Goal: Information Seeking & Learning: Learn about a topic

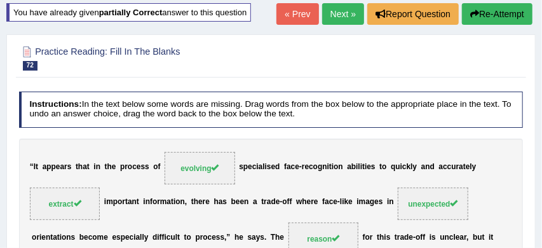
scroll to position [77, 0]
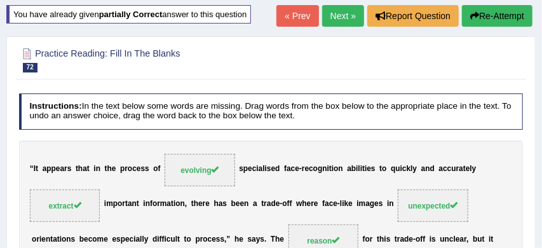
click at [333, 15] on link "Next »" at bounding box center [343, 16] width 42 height 22
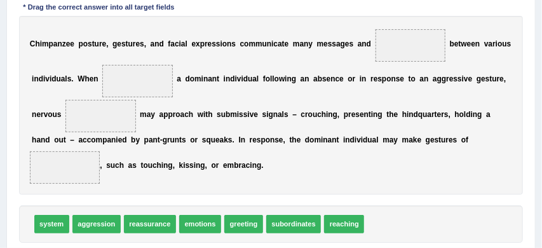
scroll to position [211, 0]
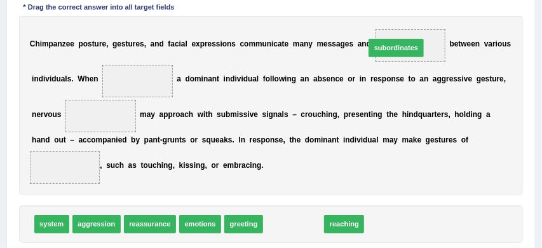
drag, startPoint x: 287, startPoint y: 228, endPoint x: 406, endPoint y: 21, distance: 238.7
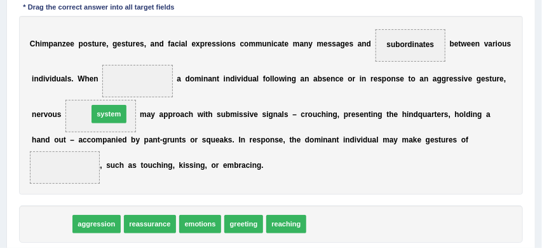
drag, startPoint x: 51, startPoint y: 225, endPoint x: 118, endPoint y: 96, distance: 145.6
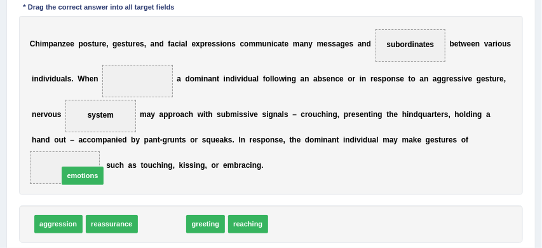
drag, startPoint x: 163, startPoint y: 229, endPoint x: 51, endPoint y: 172, distance: 125.4
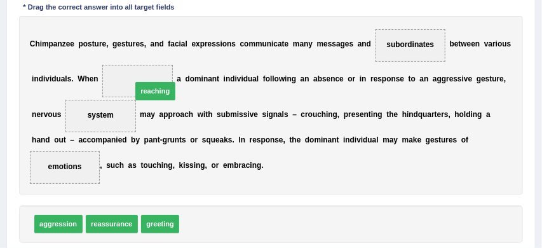
drag, startPoint x: 209, startPoint y: 220, endPoint x: 138, endPoint y: 55, distance: 179.7
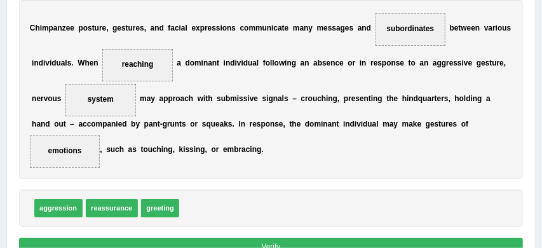
scroll to position [230, 0]
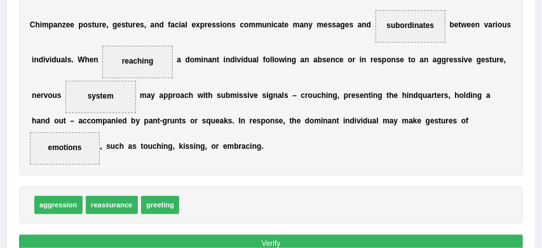
click at [292, 240] on button "Verify" at bounding box center [271, 244] width 505 height 18
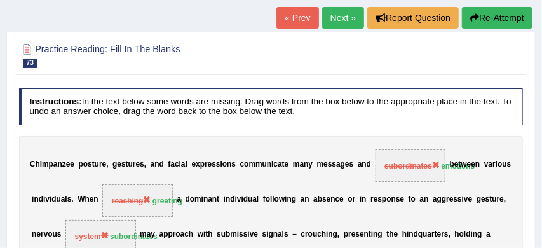
scroll to position [75, 0]
click at [506, 18] on button "Re-Attempt" at bounding box center [497, 18] width 71 height 22
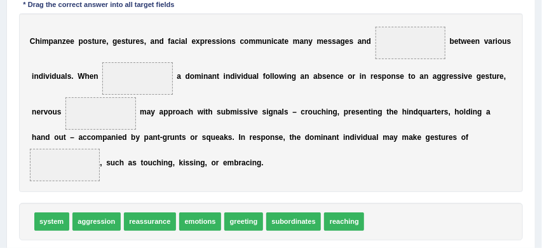
scroll to position [255, 0]
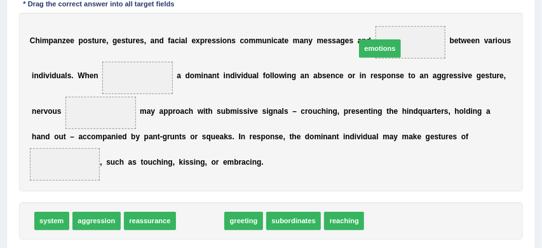
drag, startPoint x: 205, startPoint y: 221, endPoint x: 416, endPoint y: 18, distance: 293.6
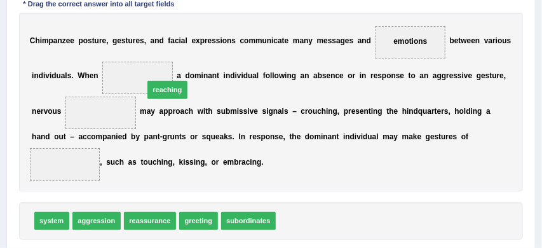
drag, startPoint x: 306, startPoint y: 221, endPoint x: 131, endPoint y: 53, distance: 242.8
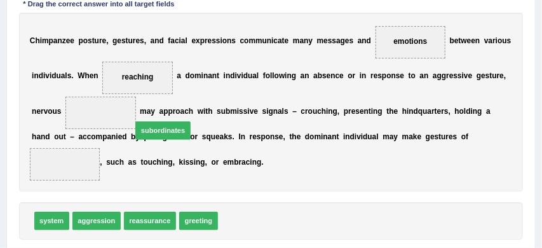
drag, startPoint x: 250, startPoint y: 225, endPoint x: 150, endPoint y: 120, distance: 145.2
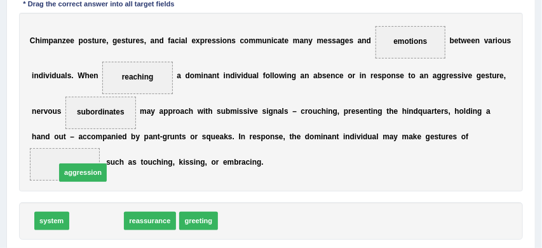
drag, startPoint x: 106, startPoint y: 220, endPoint x: 90, endPoint y: 164, distance: 58.2
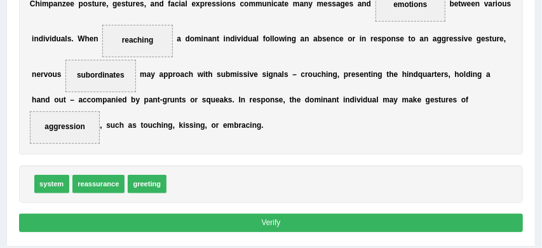
scroll to position [294, 0]
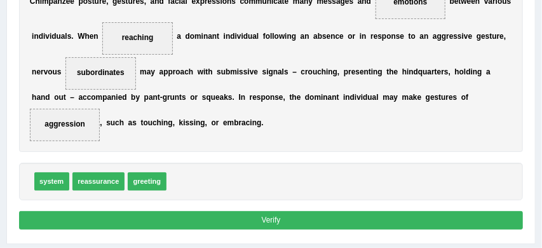
click at [287, 218] on button "Verify" at bounding box center [271, 220] width 505 height 18
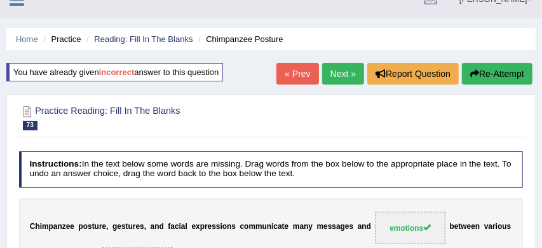
scroll to position [18, 0]
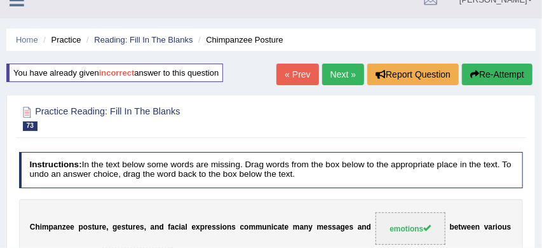
click at [498, 76] on button "Re-Attempt" at bounding box center [497, 75] width 71 height 22
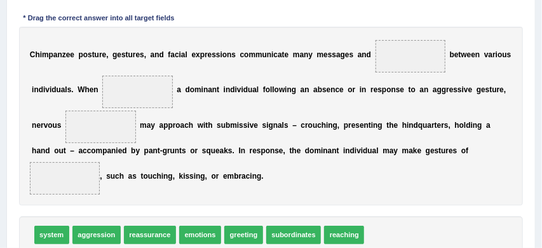
scroll to position [248, 0]
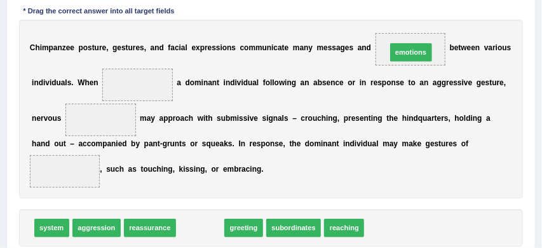
drag, startPoint x: 194, startPoint y: 229, endPoint x: 442, endPoint y: 22, distance: 323.6
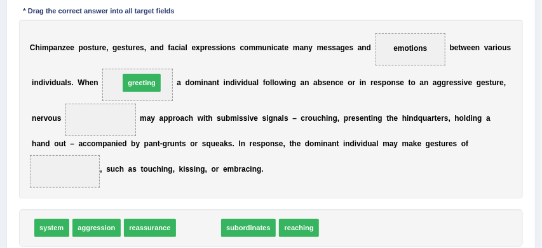
drag, startPoint x: 197, startPoint y: 228, endPoint x: 128, endPoint y: 55, distance: 186.0
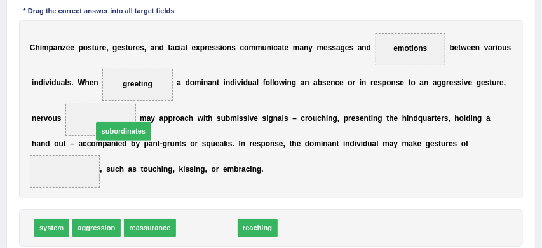
drag, startPoint x: 206, startPoint y: 231, endPoint x: 100, endPoint y: 113, distance: 158.5
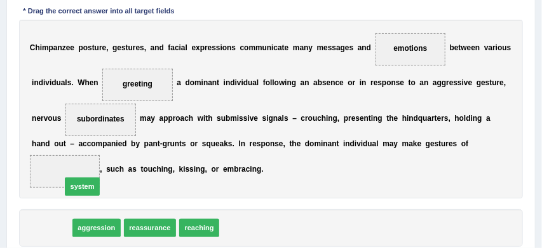
drag, startPoint x: 54, startPoint y: 229, endPoint x: 93, endPoint y: 169, distance: 71.6
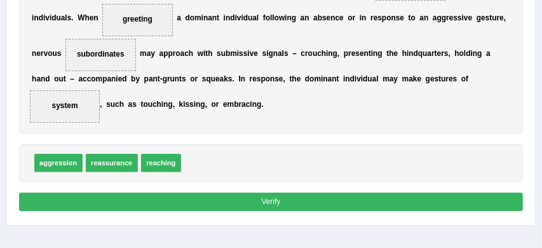
click at [280, 200] on button "Verify" at bounding box center [271, 202] width 505 height 18
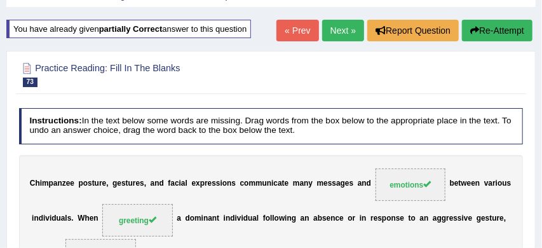
scroll to position [52, 0]
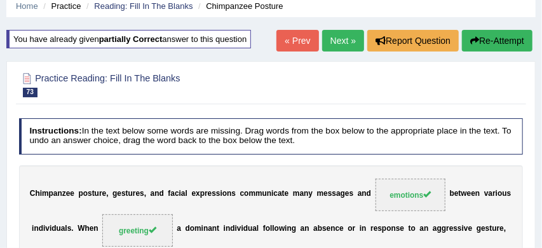
click at [340, 43] on link "Next »" at bounding box center [343, 41] width 42 height 22
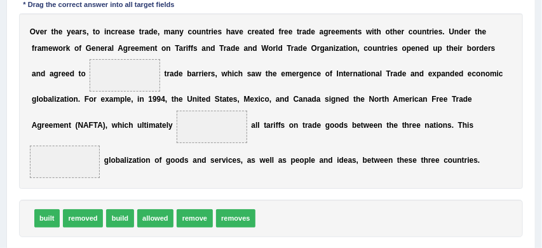
scroll to position [216, 0]
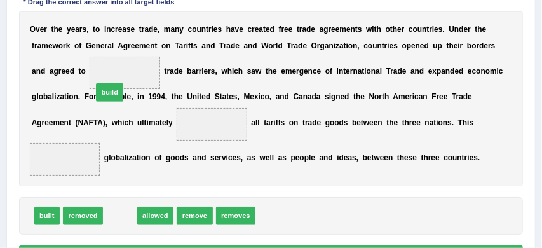
drag, startPoint x: 123, startPoint y: 214, endPoint x: 111, endPoint y: 64, distance: 151.2
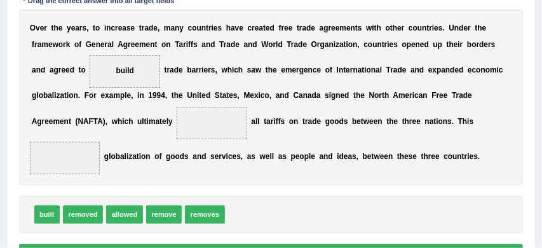
scroll to position [217, 0]
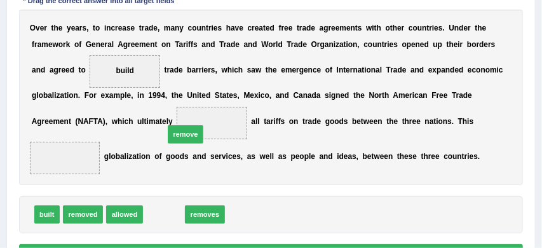
drag, startPoint x: 164, startPoint y: 214, endPoint x: 200, endPoint y: 112, distance: 108.4
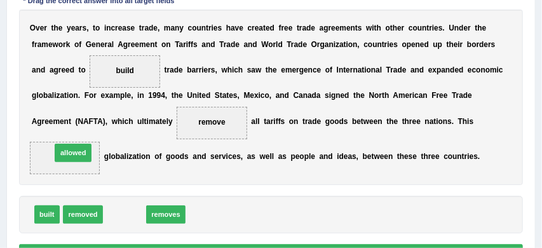
drag, startPoint x: 129, startPoint y: 215, endPoint x: 69, endPoint y: 142, distance: 95.3
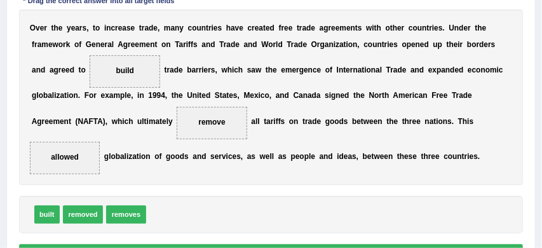
scroll to position [257, 0]
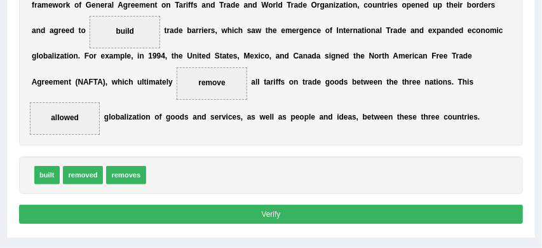
click at [272, 213] on button "Verify" at bounding box center [271, 214] width 505 height 18
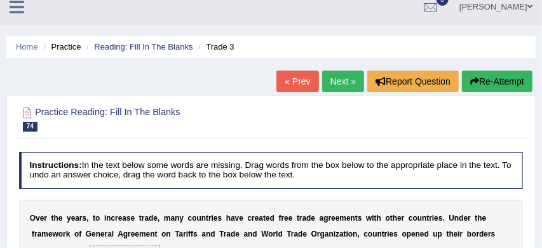
scroll to position [1, 0]
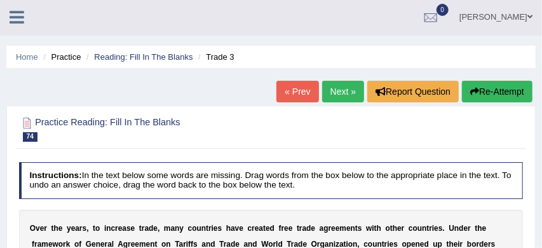
click at [493, 92] on button "Re-Attempt" at bounding box center [497, 92] width 71 height 22
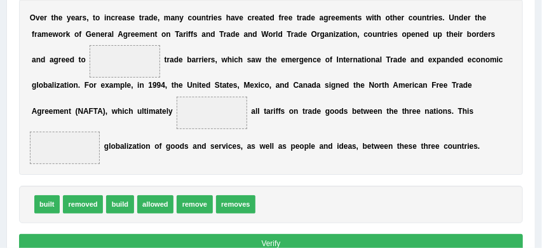
scroll to position [262, 0]
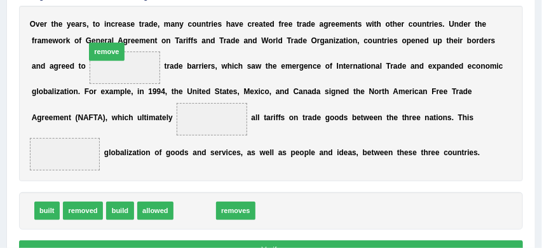
drag, startPoint x: 199, startPoint y: 214, endPoint x: 95, endPoint y: 27, distance: 214.3
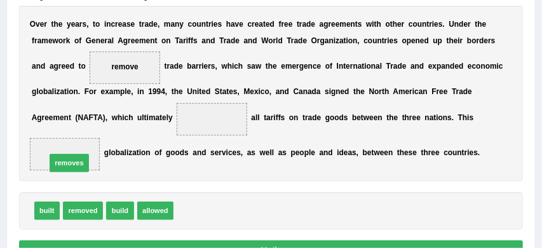
drag, startPoint x: 208, startPoint y: 214, endPoint x: 55, endPoint y: 157, distance: 162.9
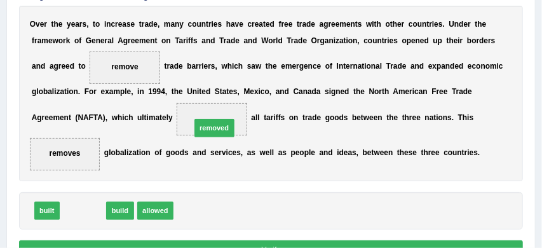
drag, startPoint x: 80, startPoint y: 212, endPoint x: 235, endPoint y: 115, distance: 182.5
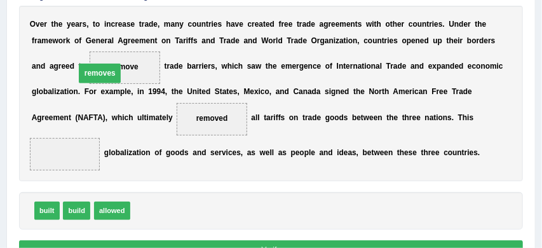
drag, startPoint x: 65, startPoint y: 155, endPoint x: 106, endPoint y: 61, distance: 102.8
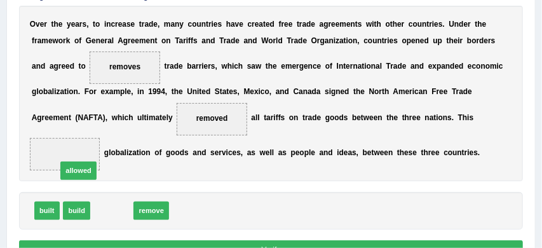
drag, startPoint x: 115, startPoint y: 214, endPoint x: 75, endPoint y: 166, distance: 62.3
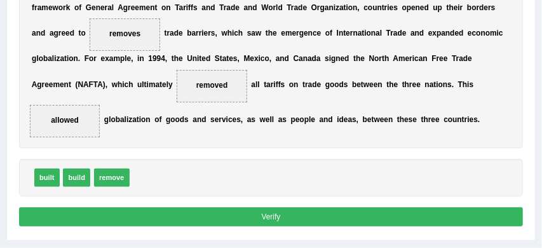
scroll to position [306, 0]
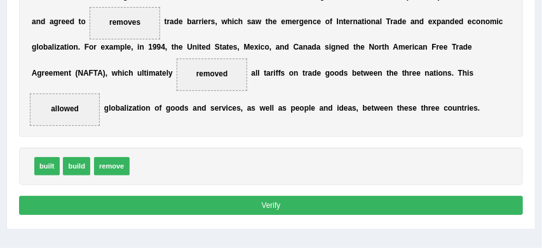
click at [249, 203] on button "Verify" at bounding box center [271, 205] width 505 height 18
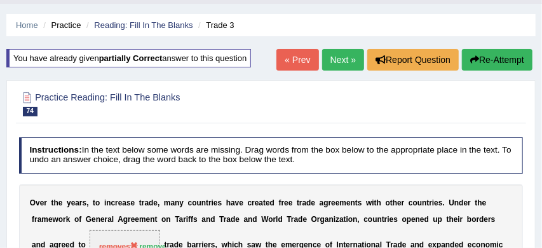
scroll to position [29, 0]
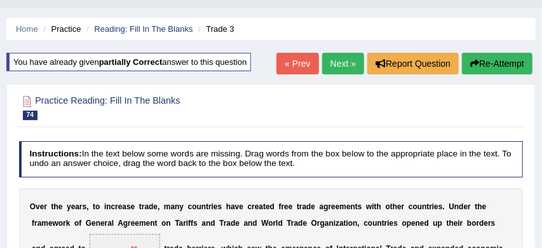
click at [343, 60] on link "Next »" at bounding box center [343, 64] width 42 height 22
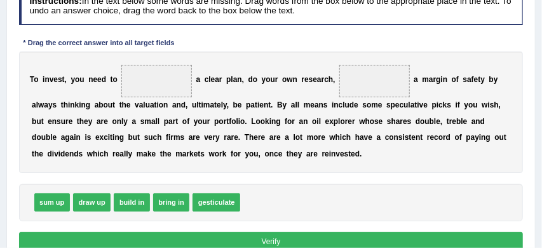
scroll to position [193, 0]
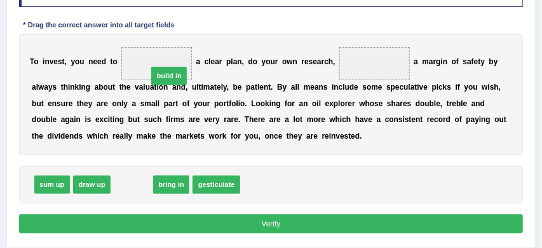
drag, startPoint x: 133, startPoint y: 187, endPoint x: 177, endPoint y: 57, distance: 136.9
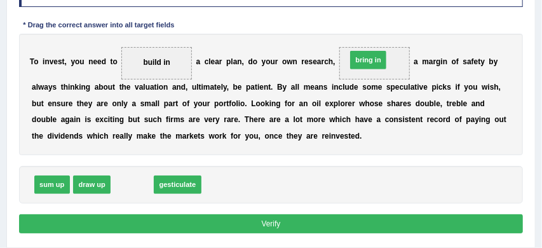
drag, startPoint x: 130, startPoint y: 184, endPoint x: 408, endPoint y: 37, distance: 314.8
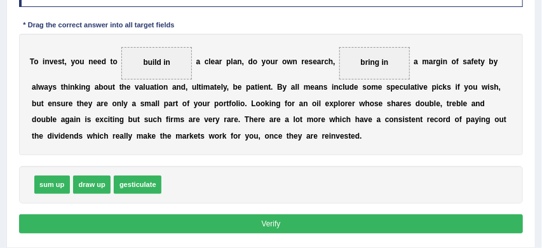
click at [293, 226] on button "Verify" at bounding box center [271, 223] width 505 height 18
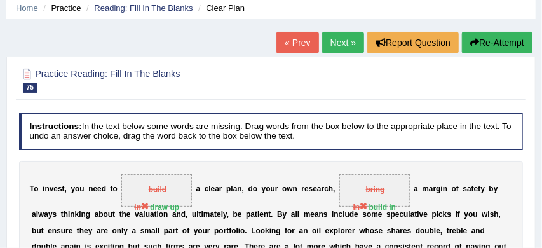
scroll to position [41, 0]
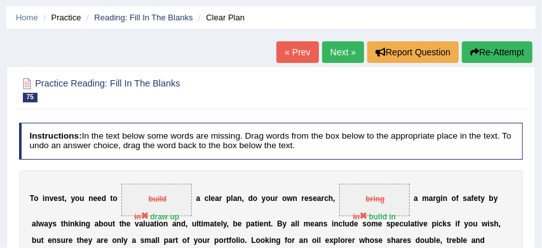
click at [509, 50] on button "Re-Attempt" at bounding box center [497, 52] width 71 height 22
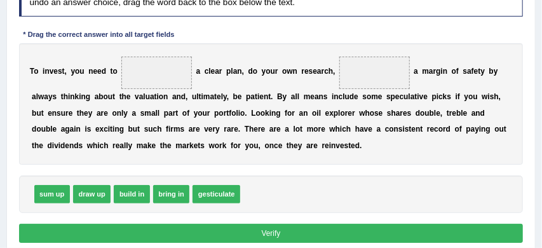
scroll to position [225, 0]
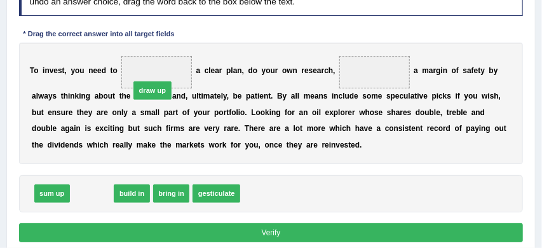
drag, startPoint x: 86, startPoint y: 194, endPoint x: 159, endPoint y: 62, distance: 151.1
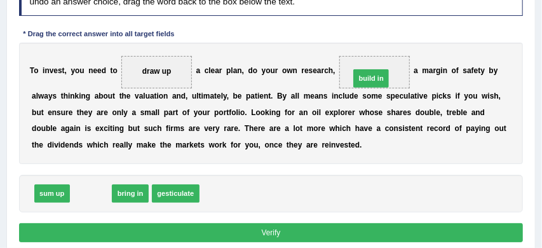
drag, startPoint x: 83, startPoint y: 196, endPoint x: 413, endPoint y: 59, distance: 357.1
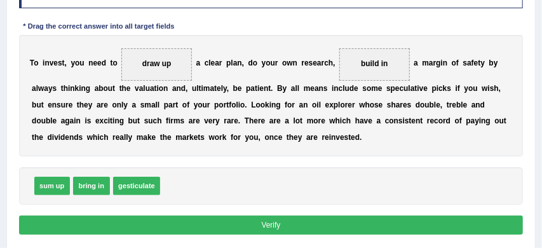
scroll to position [234, 0]
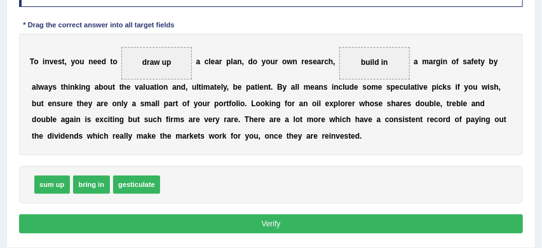
click at [360, 224] on button "Verify" at bounding box center [271, 223] width 505 height 18
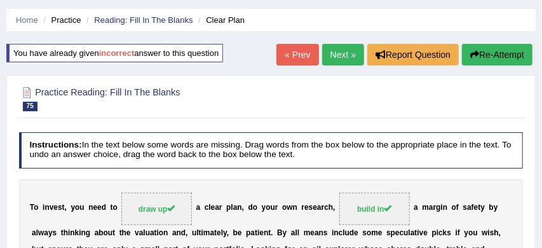
scroll to position [35, 0]
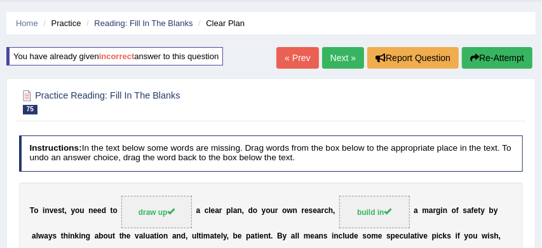
click at [504, 55] on button "Re-Attempt" at bounding box center [497, 58] width 71 height 22
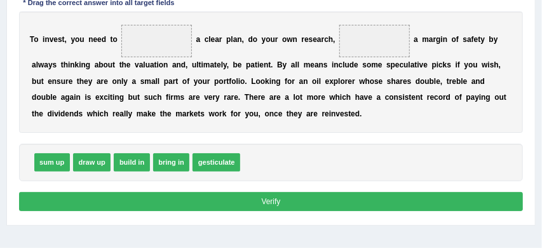
scroll to position [256, 0]
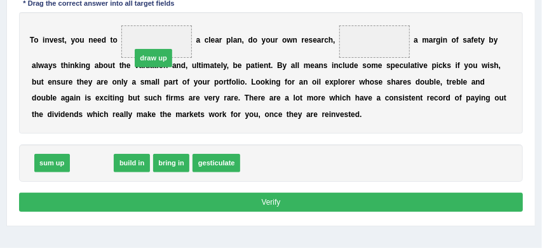
drag, startPoint x: 93, startPoint y: 165, endPoint x: 170, endPoint y: 34, distance: 151.9
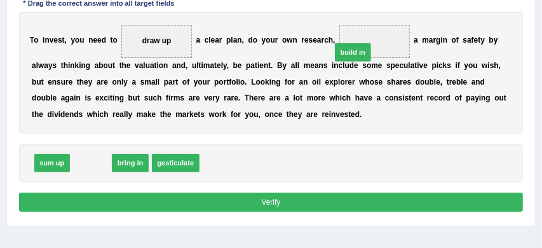
drag, startPoint x: 78, startPoint y: 165, endPoint x: 386, endPoint y: 34, distance: 334.7
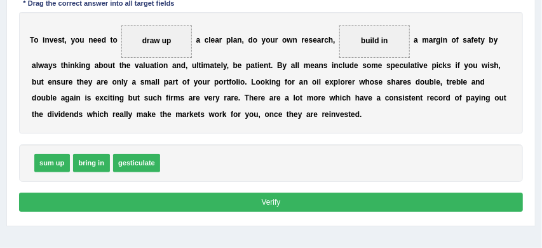
click at [355, 202] on button "Verify" at bounding box center [271, 202] width 505 height 18
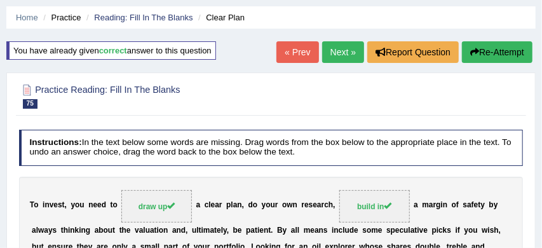
scroll to position [21, 0]
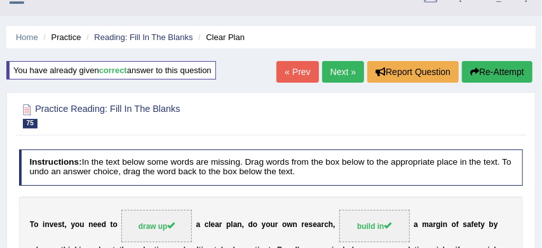
click at [339, 71] on link "Next »" at bounding box center [343, 72] width 42 height 22
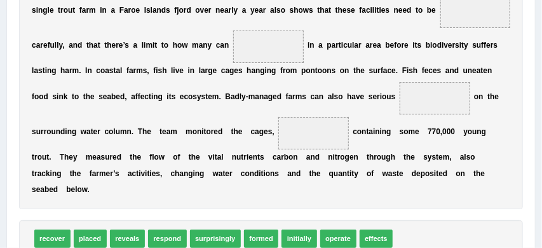
scroll to position [300, 0]
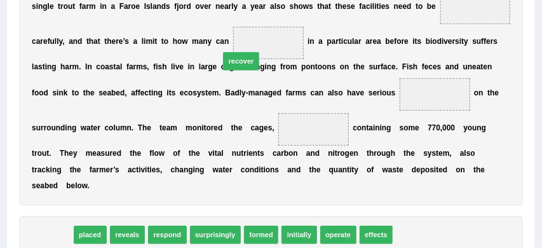
drag, startPoint x: 53, startPoint y: 238, endPoint x: 290, endPoint y: 22, distance: 320.4
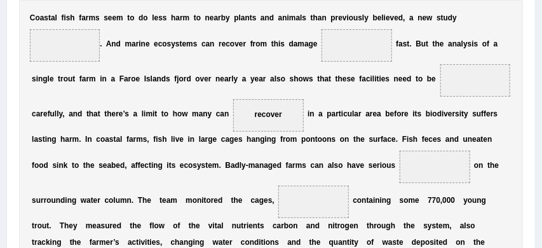
scroll to position [224, 0]
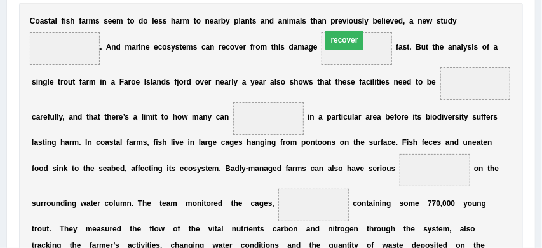
drag, startPoint x: 270, startPoint y: 118, endPoint x: 359, endPoint y: 26, distance: 128.1
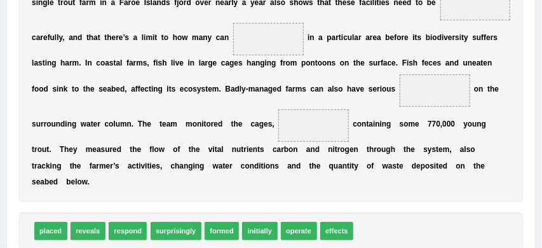
scroll to position [297, 0]
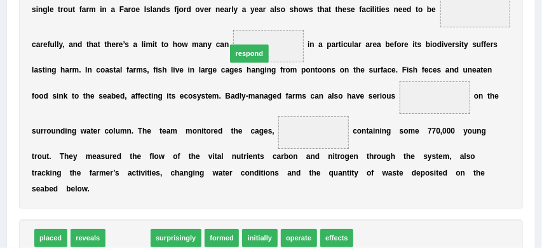
drag, startPoint x: 128, startPoint y: 237, endPoint x: 275, endPoint y: 15, distance: 266.6
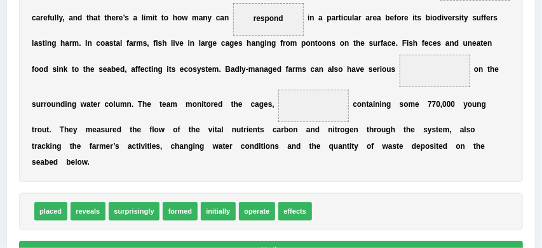
scroll to position [326, 0]
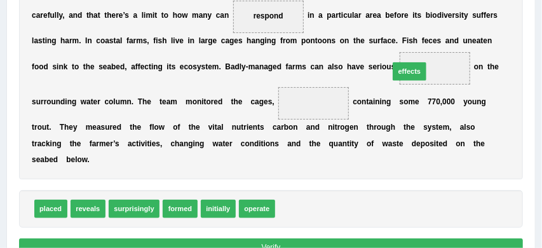
drag, startPoint x: 291, startPoint y: 208, endPoint x: 426, endPoint y: 46, distance: 210.3
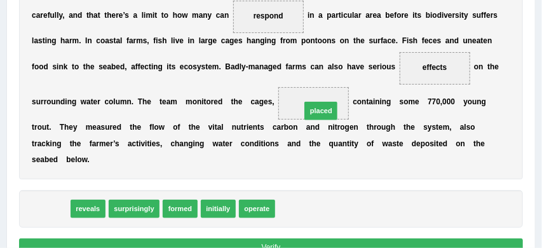
drag, startPoint x: 48, startPoint y: 210, endPoint x: 367, endPoint y: 94, distance: 339.7
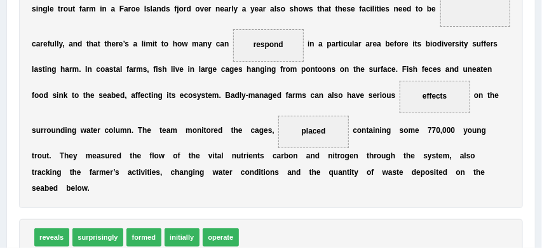
scroll to position [294, 0]
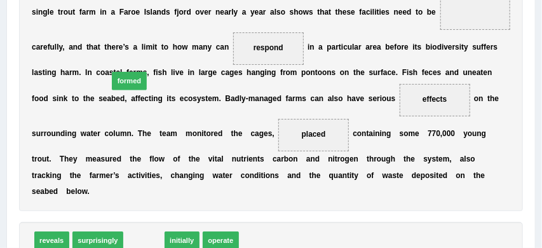
drag, startPoint x: 137, startPoint y: 238, endPoint x: 120, endPoint y: 50, distance: 188.3
click at [95, 52] on div "Instructions: In the text below some words are missing. Drag words from the box…" at bounding box center [271, 81] width 510 height 434
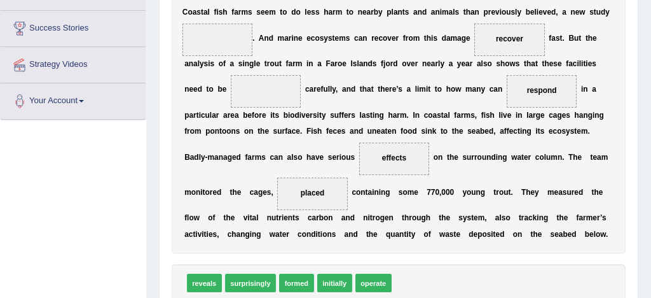
scroll to position [229, 0]
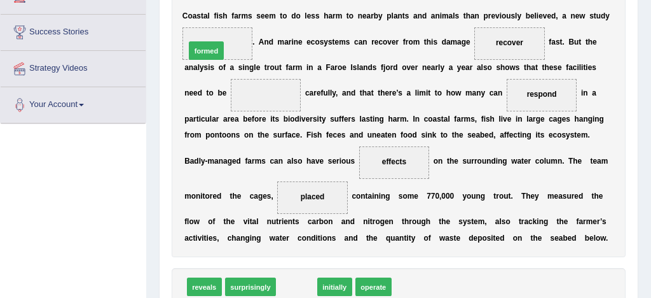
drag, startPoint x: 296, startPoint y: 288, endPoint x: 190, endPoint y: 10, distance: 298.0
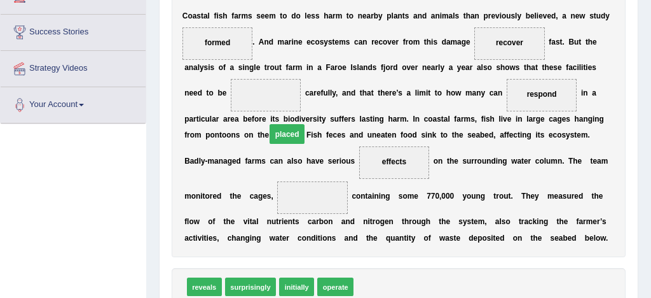
drag, startPoint x: 316, startPoint y: 199, endPoint x: 280, endPoint y: 107, distance: 98.2
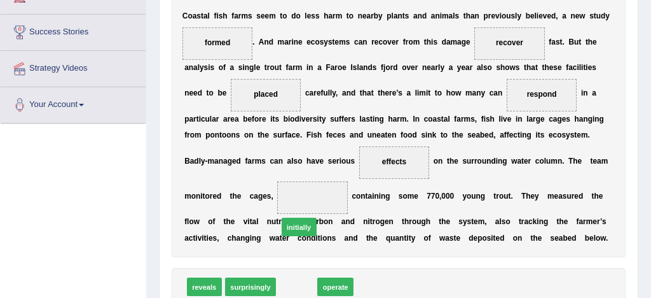
drag, startPoint x: 297, startPoint y: 290, endPoint x: 299, endPoint y: 191, distance: 99.2
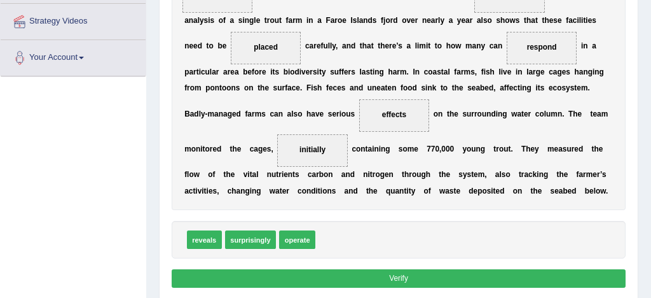
scroll to position [308, 0]
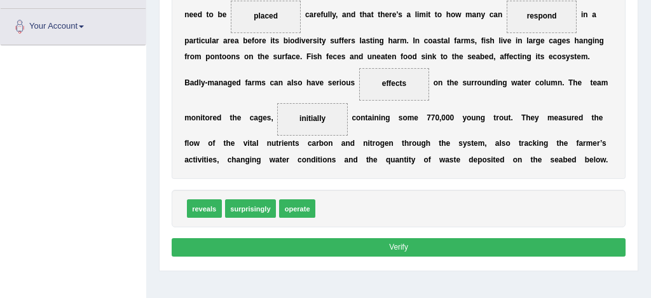
click at [394, 247] on button "Verify" at bounding box center [399, 247] width 455 height 18
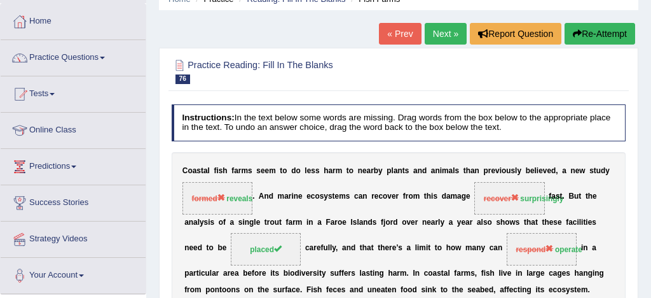
scroll to position [57, 0]
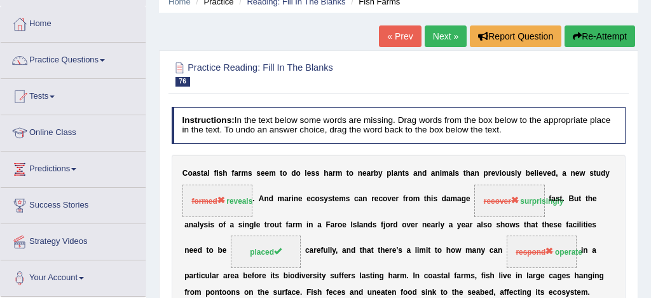
click at [542, 38] on button "Re-Attempt" at bounding box center [599, 36] width 71 height 22
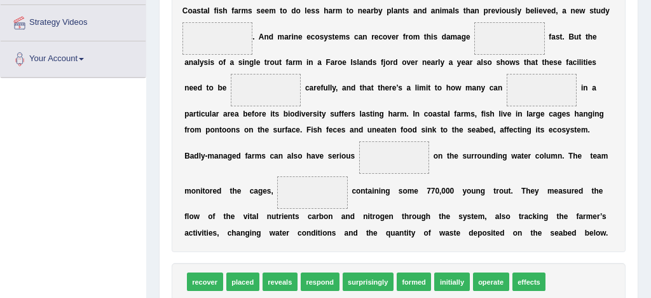
scroll to position [275, 0]
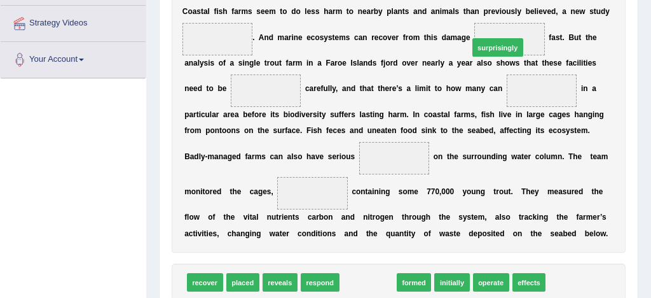
drag, startPoint x: 373, startPoint y: 285, endPoint x: 533, endPoint y: -1, distance: 328.7
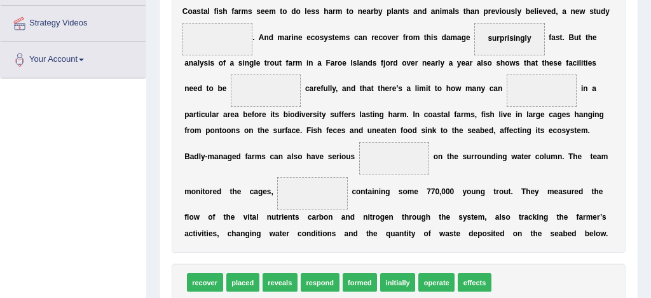
scroll to position [287, 0]
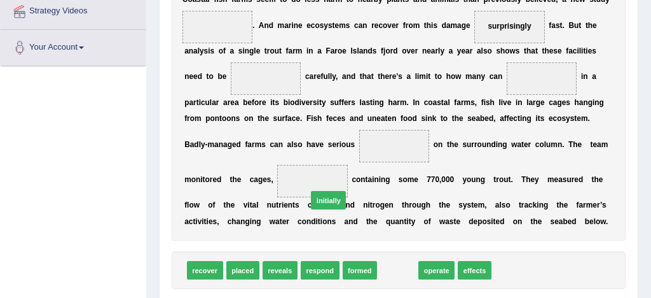
drag, startPoint x: 401, startPoint y: 275, endPoint x: 315, endPoint y: 184, distance: 125.0
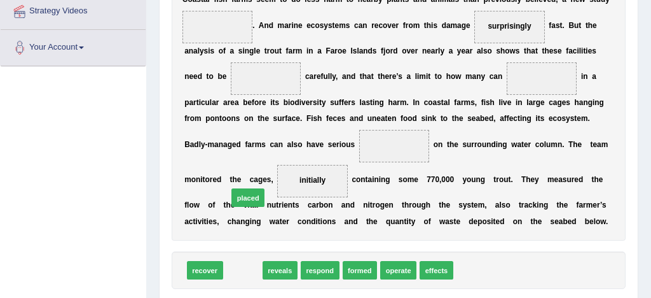
drag, startPoint x: 241, startPoint y: 273, endPoint x: 257, endPoint y: 146, distance: 127.6
click at [257, 149] on div "Instructions: In the text below some words are missing. Drag words from the box…" at bounding box center [398, 119] width 460 height 414
click at [256, 139] on b "m" at bounding box center [258, 143] width 7 height 9
drag, startPoint x: 240, startPoint y: 273, endPoint x: 248, endPoint y: 119, distance: 154.0
click at [248, 119] on div "Instructions: In the text below some words are missing. Drag words from the box…" at bounding box center [398, 119] width 460 height 414
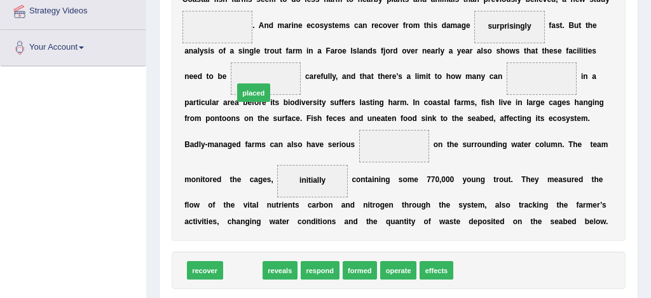
drag, startPoint x: 243, startPoint y: 273, endPoint x: 264, endPoint y: 44, distance: 230.4
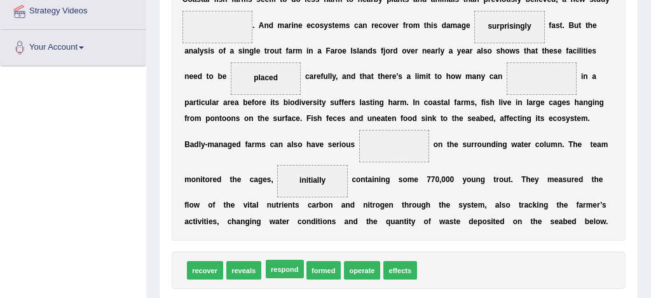
drag, startPoint x: 276, startPoint y: 275, endPoint x: 467, endPoint y: 153, distance: 227.0
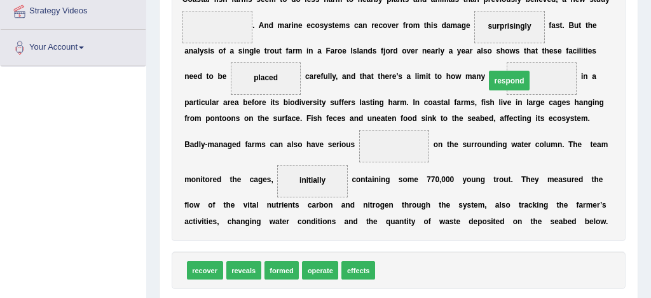
drag, startPoint x: 382, startPoint y: 142, endPoint x: 526, endPoint y: 60, distance: 165.7
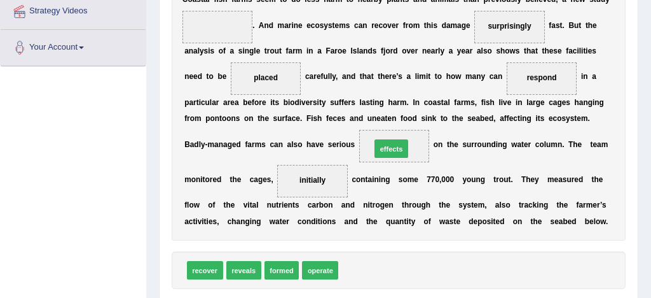
drag, startPoint x: 363, startPoint y: 275, endPoint x: 415, endPoint y: 90, distance: 191.6
click at [415, 90] on div "Instructions: In the text below some words are missing. Drag words from the box…" at bounding box center [398, 119] width 460 height 414
drag, startPoint x: 366, startPoint y: 273, endPoint x: 398, endPoint y: 189, distance: 90.0
click at [386, 227] on span "effects" at bounding box center [370, 236] width 34 height 18
drag, startPoint x: 358, startPoint y: 271, endPoint x: 409, endPoint y: 127, distance: 152.4
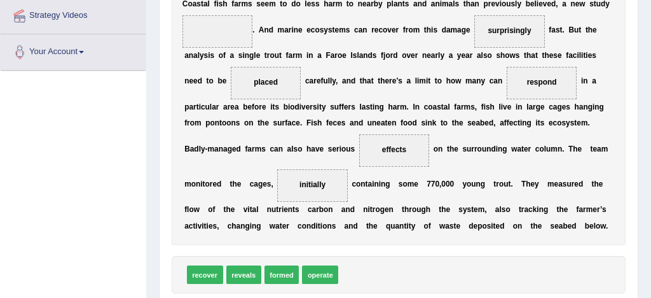
scroll to position [282, 0]
drag, startPoint x: 250, startPoint y: 274, endPoint x: 206, endPoint y: 44, distance: 234.3
click at [206, 44] on div "Instructions: In the text below some words are missing. Drag words from the box…" at bounding box center [398, 124] width 460 height 414
drag, startPoint x: 243, startPoint y: 275, endPoint x: 205, endPoint y: -4, distance: 281.7
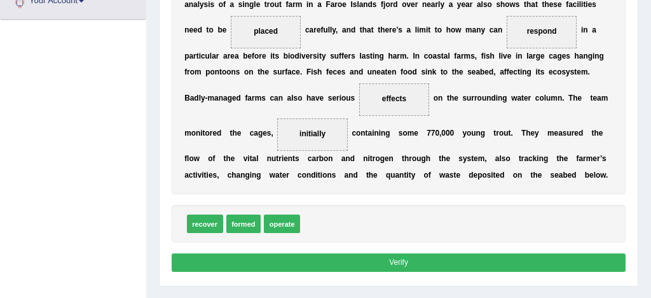
click at [405, 266] on button "Verify" at bounding box center [399, 262] width 455 height 18
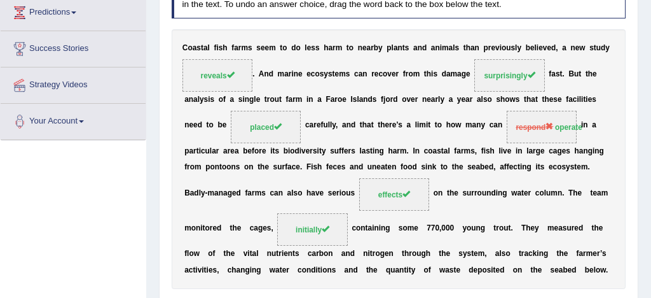
scroll to position [210, 0]
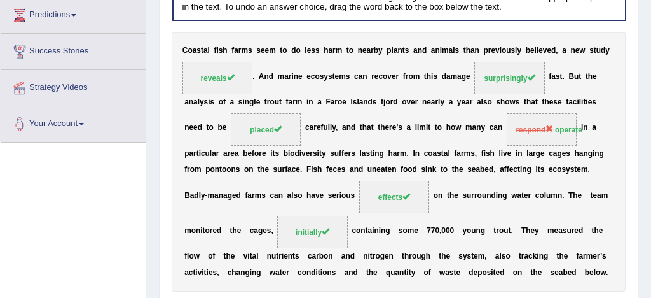
click at [453, 224] on div "C o a s t a l f i s h f a r m s s e e m t o d o l e s s h a r m t o n e a r b y…" at bounding box center [399, 161] width 455 height 259
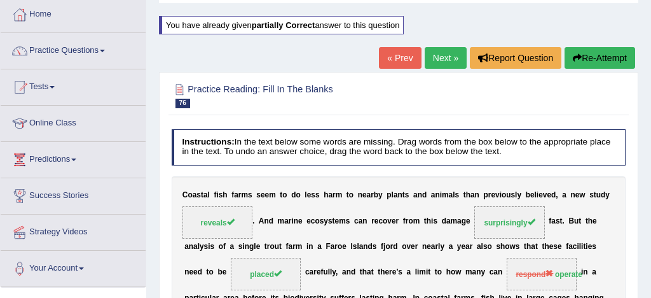
scroll to position [62, 0]
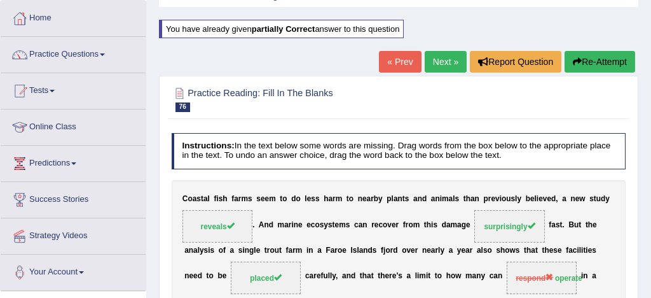
click at [440, 58] on link "Next »" at bounding box center [446, 62] width 42 height 22
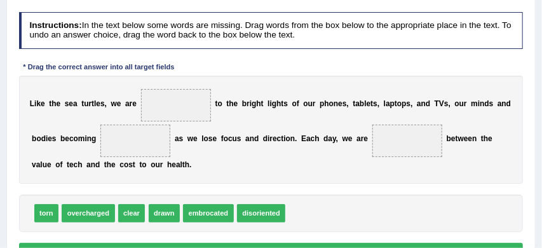
scroll to position [152, 0]
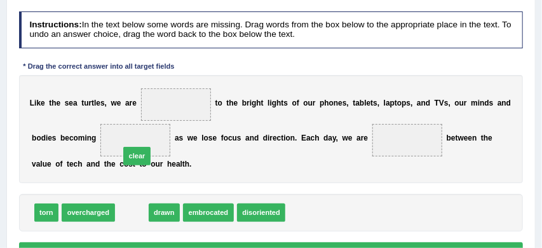
drag, startPoint x: 135, startPoint y: 212, endPoint x: 142, endPoint y: 128, distance: 84.3
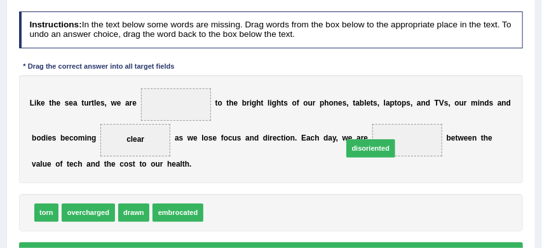
drag, startPoint x: 229, startPoint y: 212, endPoint x: 394, endPoint y: 137, distance: 180.9
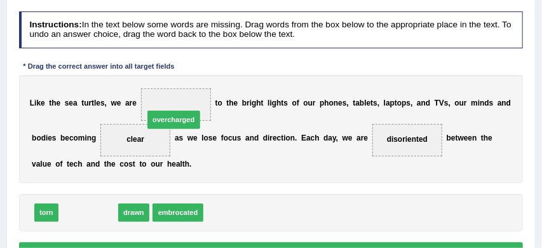
drag, startPoint x: 85, startPoint y: 217, endPoint x: 188, endPoint y: 104, distance: 152.5
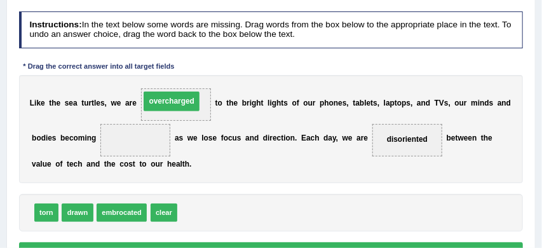
drag, startPoint x: 144, startPoint y: 142, endPoint x: 184, endPoint y: 99, distance: 59.4
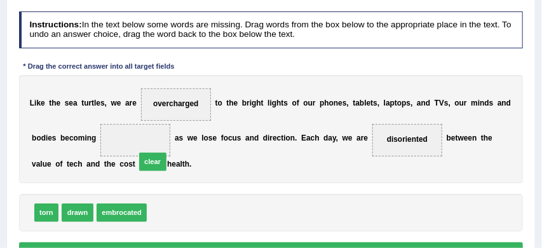
drag, startPoint x: 167, startPoint y: 214, endPoint x: 152, endPoint y: 151, distance: 64.6
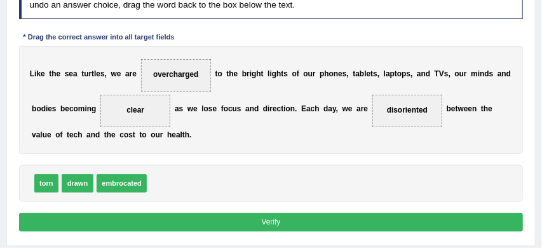
click at [294, 216] on button "Verify" at bounding box center [271, 222] width 505 height 18
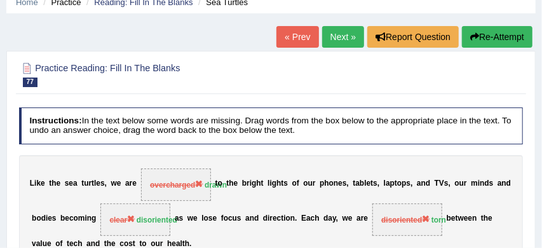
scroll to position [33, 0]
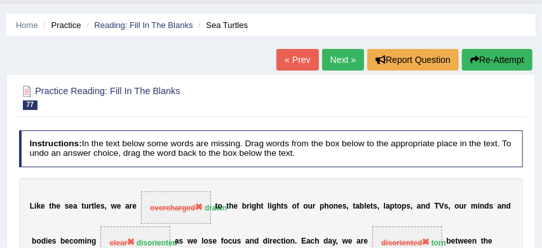
click at [510, 56] on button "Re-Attempt" at bounding box center [497, 60] width 71 height 22
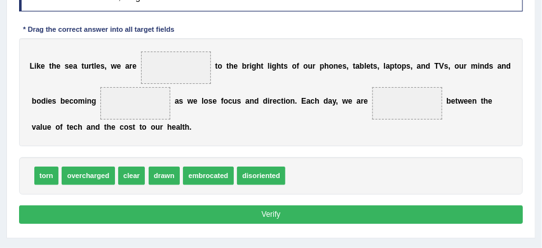
scroll to position [230, 0]
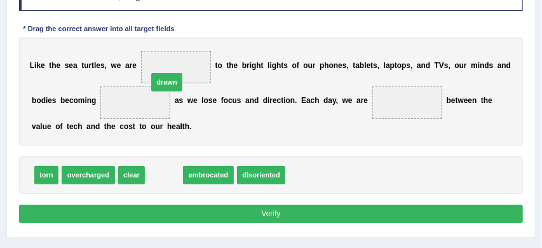
drag, startPoint x: 167, startPoint y: 174, endPoint x: 172, endPoint y: 46, distance: 127.9
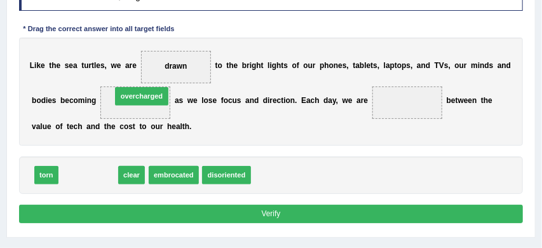
drag, startPoint x: 86, startPoint y: 171, endPoint x: 149, endPoint y: 78, distance: 112.7
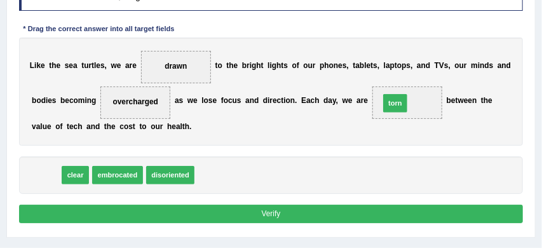
drag, startPoint x: 45, startPoint y: 177, endPoint x: 456, endPoint y: 92, distance: 419.4
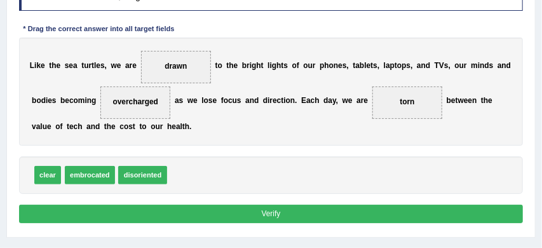
click at [329, 214] on button "Verify" at bounding box center [271, 214] width 505 height 18
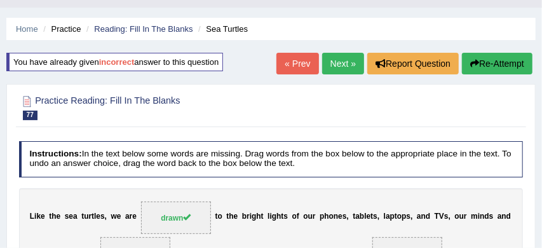
scroll to position [19, 0]
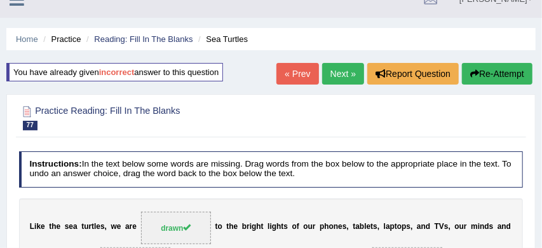
click at [507, 72] on button "Re-Attempt" at bounding box center [497, 74] width 71 height 22
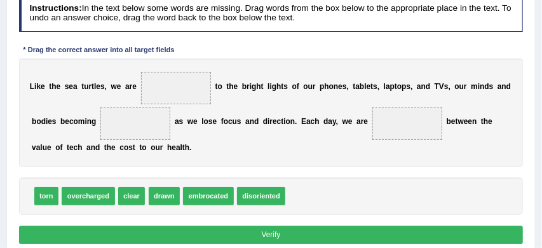
scroll to position [212, 0]
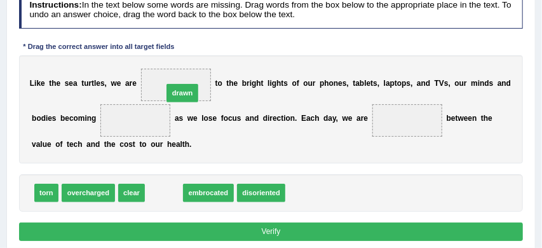
drag, startPoint x: 160, startPoint y: 194, endPoint x: 182, endPoint y: 76, distance: 120.2
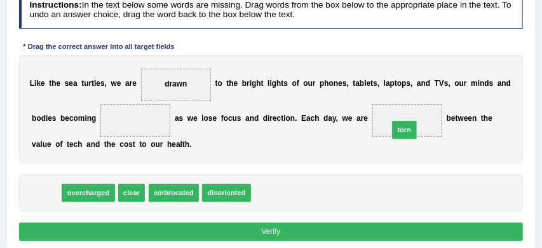
drag, startPoint x: 41, startPoint y: 193, endPoint x: 465, endPoint y: 114, distance: 431.9
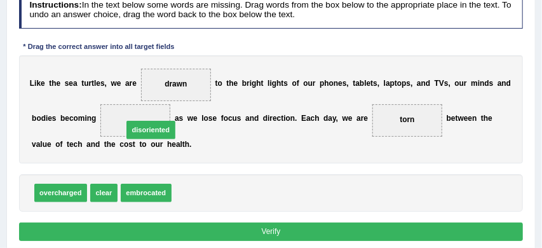
drag, startPoint x: 213, startPoint y: 195, endPoint x: 154, endPoint y: 118, distance: 96.6
click at [296, 229] on button "Verify" at bounding box center [271, 231] width 505 height 18
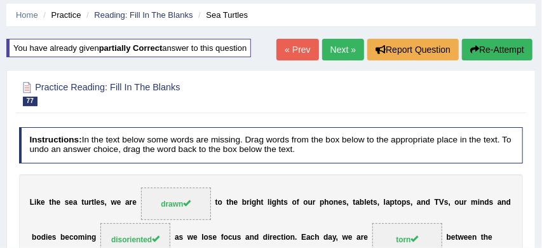
scroll to position [37, 0]
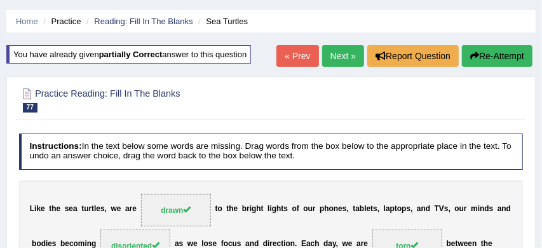
click at [339, 52] on link "Next »" at bounding box center [343, 56] width 42 height 22
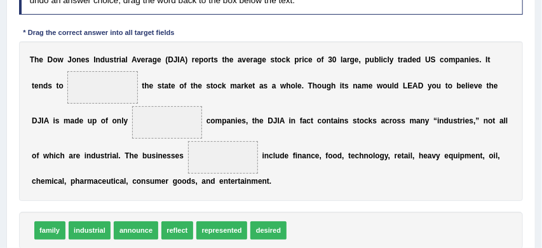
scroll to position [191, 0]
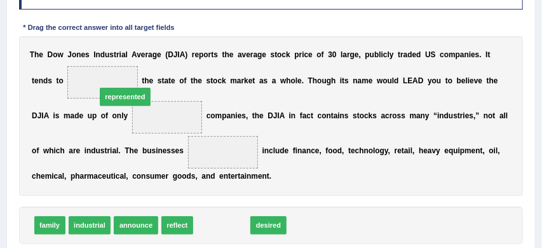
drag, startPoint x: 229, startPoint y: 226, endPoint x: 95, endPoint y: 56, distance: 215.9
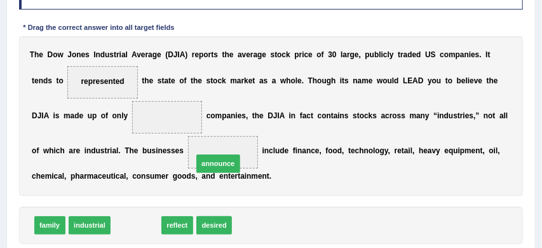
drag, startPoint x: 135, startPoint y: 227, endPoint x: 234, endPoint y: 154, distance: 123.2
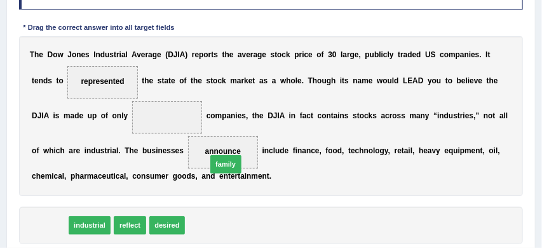
drag, startPoint x: 53, startPoint y: 228, endPoint x: 260, endPoint y: 156, distance: 219.3
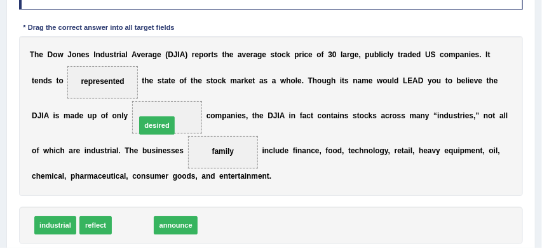
drag, startPoint x: 137, startPoint y: 224, endPoint x: 168, endPoint y: 96, distance: 132.1
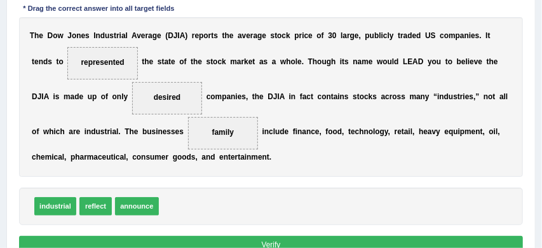
scroll to position [220, 0]
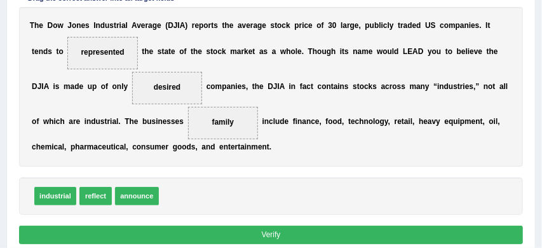
click at [288, 231] on button "Verify" at bounding box center [271, 235] width 505 height 18
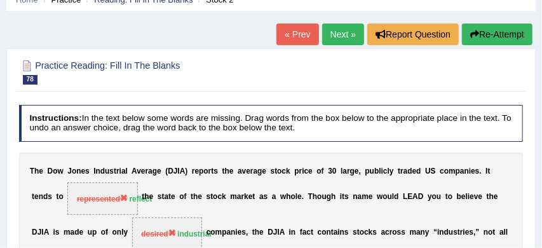
scroll to position [58, 0]
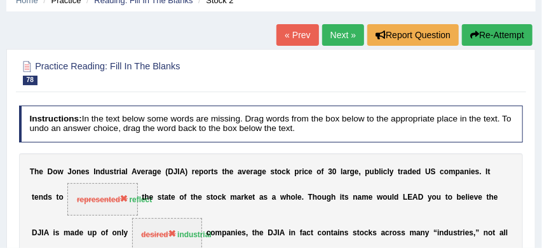
click at [505, 33] on button "Re-Attempt" at bounding box center [497, 35] width 71 height 22
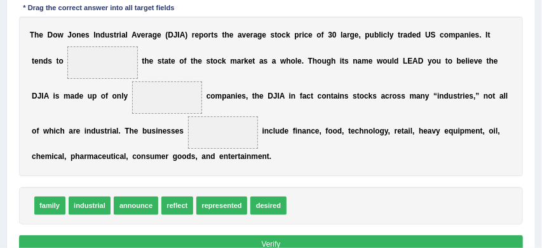
scroll to position [252, 0]
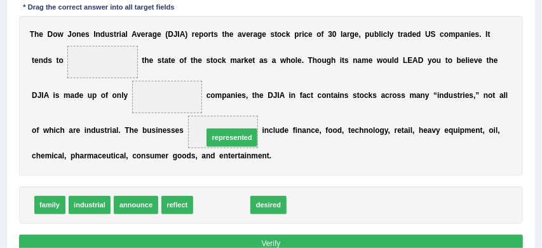
drag, startPoint x: 229, startPoint y: 207, endPoint x: 241, endPoint y: 125, distance: 82.3
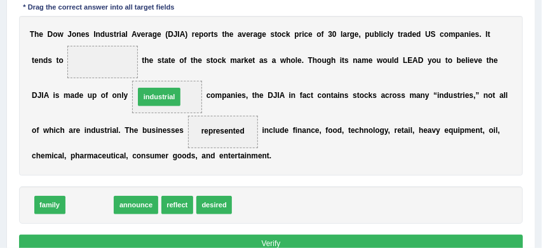
drag, startPoint x: 92, startPoint y: 203, endPoint x: 174, endPoint y: 75, distance: 151.8
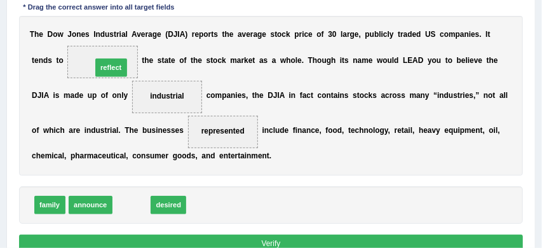
drag, startPoint x: 129, startPoint y: 205, endPoint x: 104, endPoint y: 44, distance: 162.7
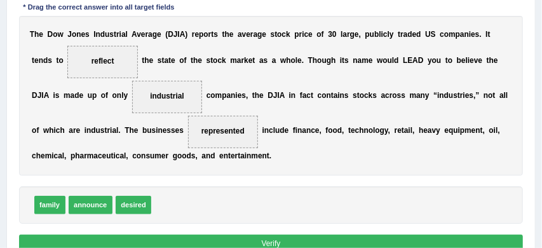
click at [287, 245] on button "Verify" at bounding box center [271, 244] width 505 height 18
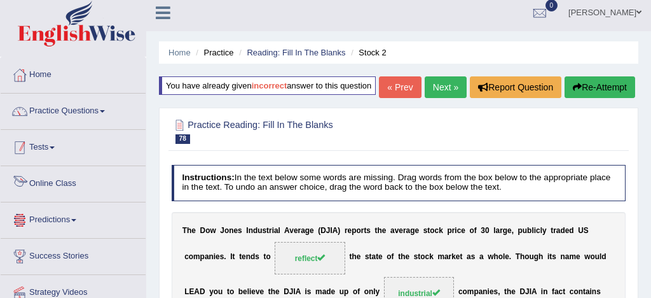
scroll to position [3, 0]
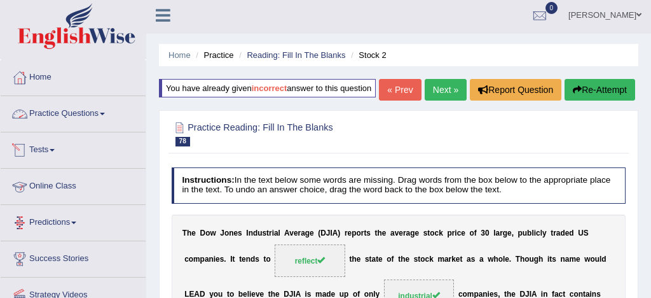
click at [85, 112] on link "Practice Questions" at bounding box center [73, 112] width 145 height 32
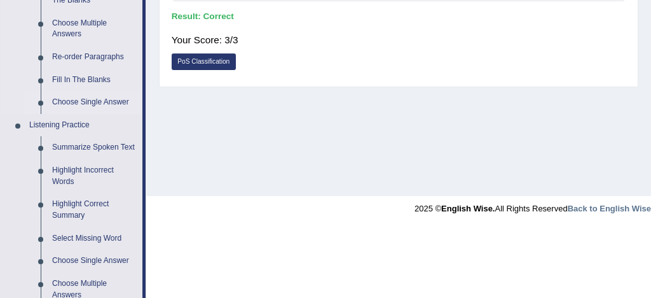
scroll to position [441, 0]
click at [101, 180] on link "Highlight Incorrect Words" at bounding box center [94, 175] width 96 height 34
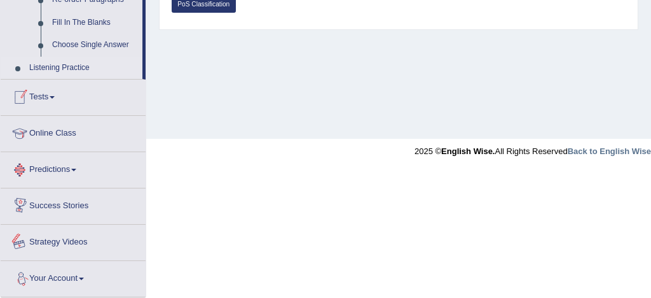
scroll to position [547, 0]
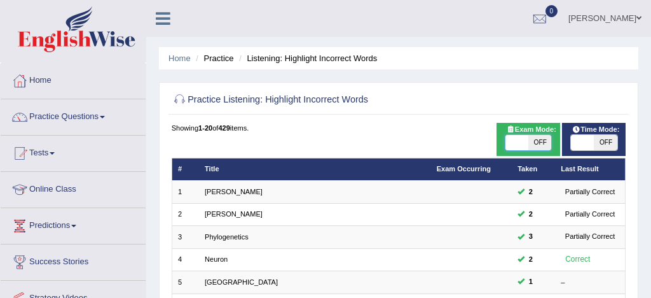
click at [509, 140] on span at bounding box center [516, 142] width 23 height 15
checkbox input "true"
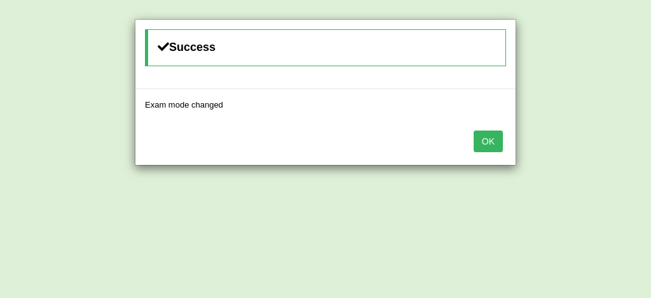
click at [484, 140] on button "OK" at bounding box center [488, 141] width 29 height 22
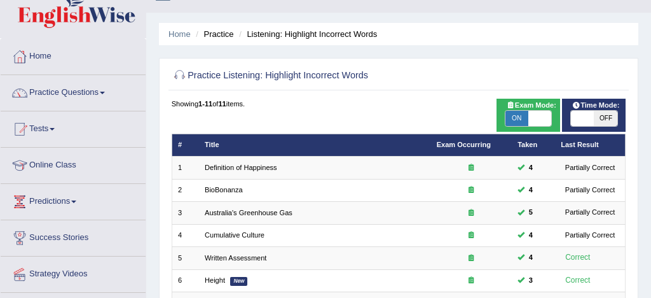
scroll to position [20, 0]
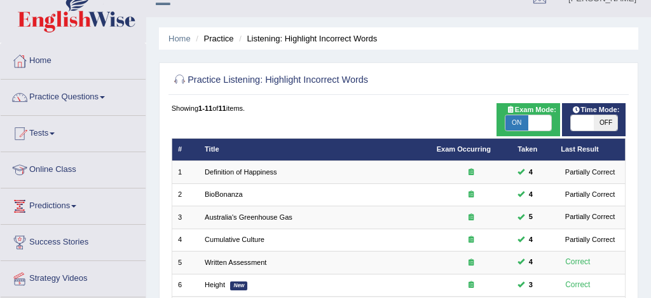
click at [517, 121] on span "ON" at bounding box center [516, 122] width 23 height 15
checkbox input "false"
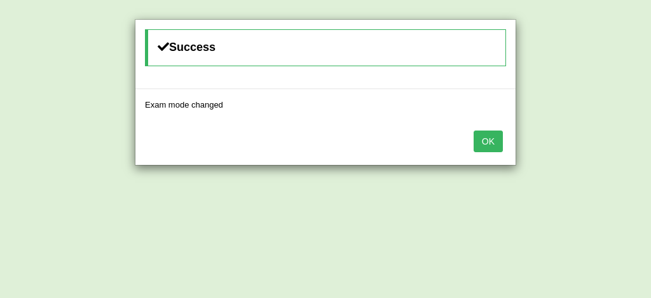
click at [490, 136] on button "OK" at bounding box center [488, 141] width 29 height 22
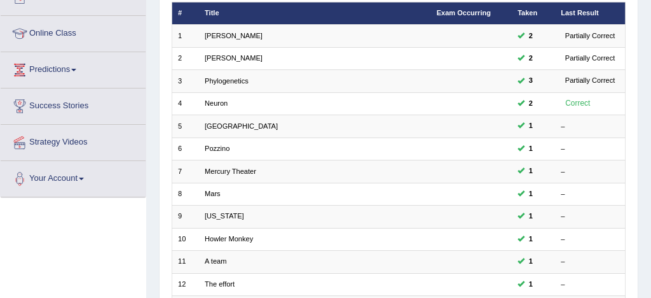
scroll to position [161, 0]
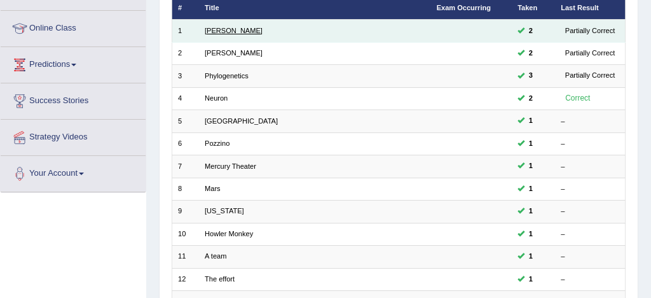
click at [217, 31] on link "[PERSON_NAME]" at bounding box center [234, 31] width 58 height 8
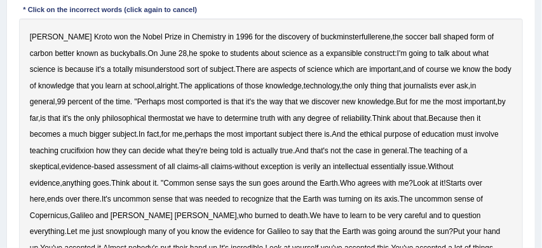
scroll to position [273, 0]
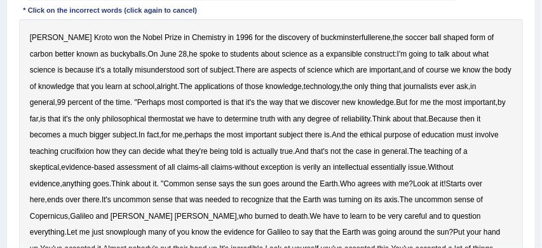
click at [326, 57] on b "expansible" at bounding box center [344, 54] width 36 height 9
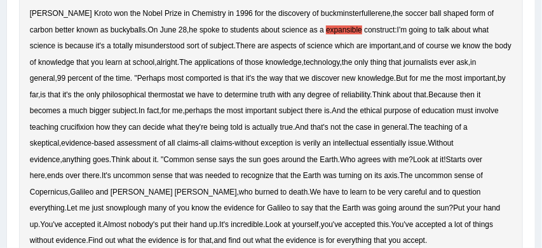
scroll to position [299, 0]
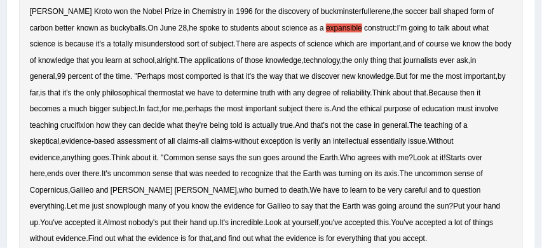
click at [203, 78] on b "comported" at bounding box center [204, 76] width 36 height 9
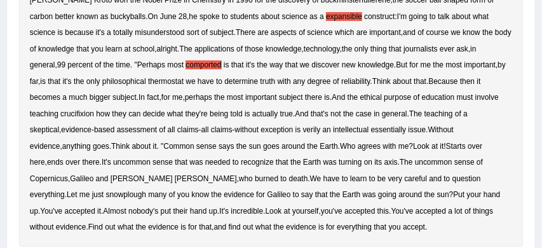
scroll to position [310, 0]
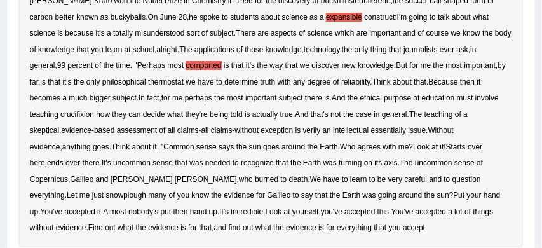
click at [174, 83] on b "thermostat" at bounding box center [166, 82] width 36 height 9
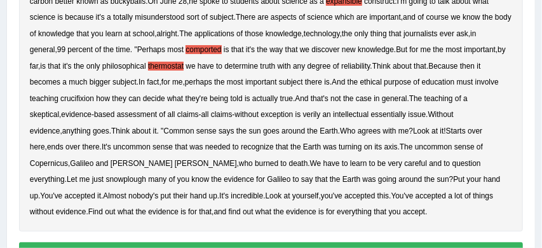
scroll to position [327, 0]
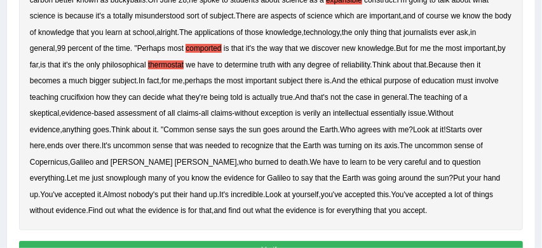
click at [94, 98] on b "crucifixion" at bounding box center [77, 97] width 34 height 9
click at [319, 115] on b "verily" at bounding box center [312, 113] width 18 height 9
click at [146, 174] on b "snowplough" at bounding box center [126, 178] width 40 height 9
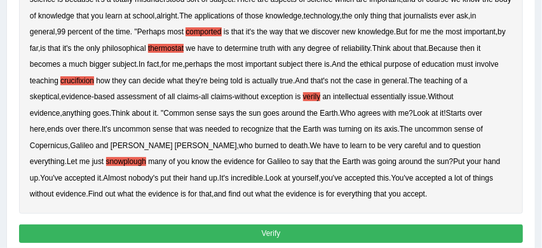
click at [321, 236] on button "Verify" at bounding box center [271, 233] width 505 height 18
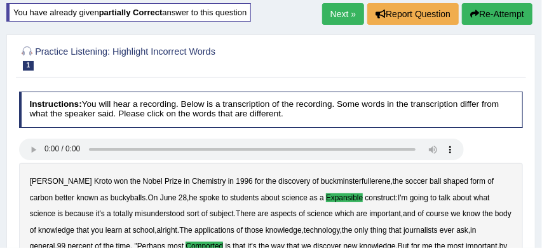
scroll to position [78, 0]
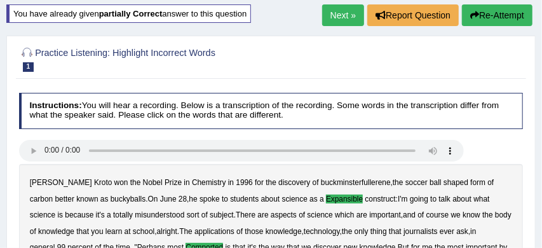
click at [343, 14] on link "Next »" at bounding box center [343, 15] width 42 height 22
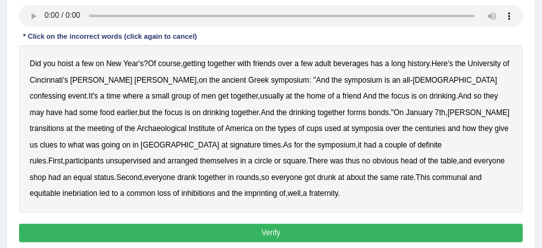
scroll to position [247, 0]
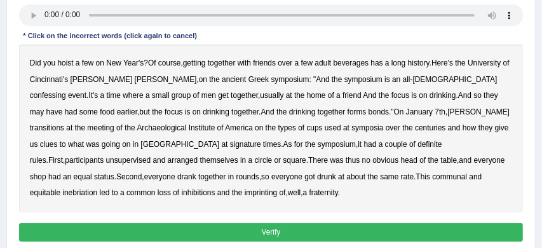
click at [359, 65] on b "beverages" at bounding box center [352, 62] width 36 height 9
click at [360, 64] on b "beverages" at bounding box center [352, 62] width 36 height 9
click at [66, 91] on b "confessing" at bounding box center [48, 95] width 36 height 9
click at [64, 123] on b "transitions" at bounding box center [47, 127] width 34 height 9
click at [230, 145] on b "signature" at bounding box center [245, 144] width 31 height 9
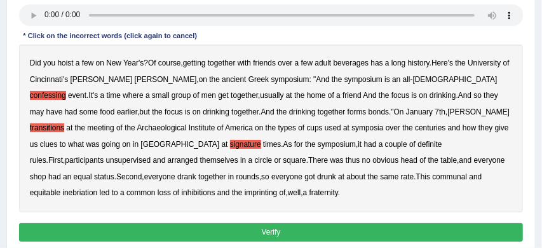
click at [151, 156] on b "unsupervised" at bounding box center [128, 160] width 45 height 9
click at [245, 196] on b "imprinting" at bounding box center [261, 192] width 33 height 9
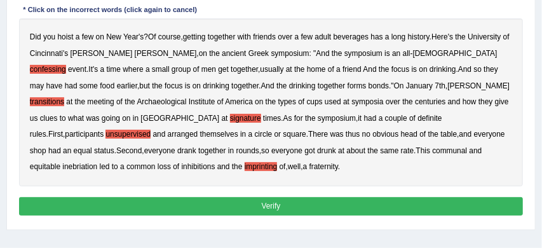
click at [199, 209] on button "Verify" at bounding box center [271, 206] width 505 height 18
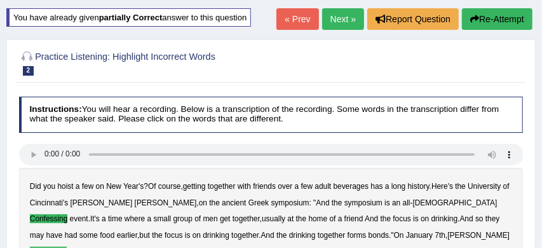
scroll to position [69, 0]
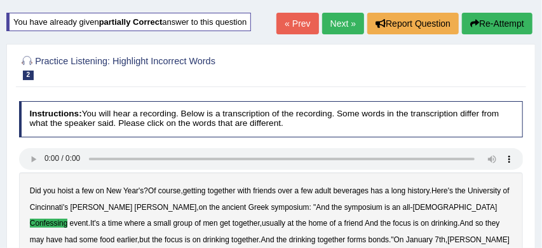
click at [340, 21] on link "Next »" at bounding box center [343, 24] width 42 height 22
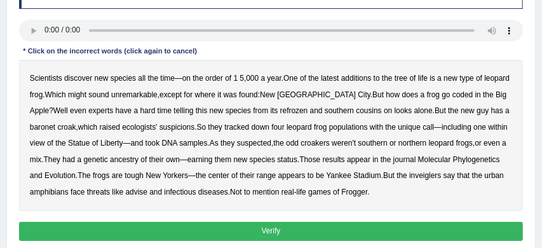
scroll to position [229, 0]
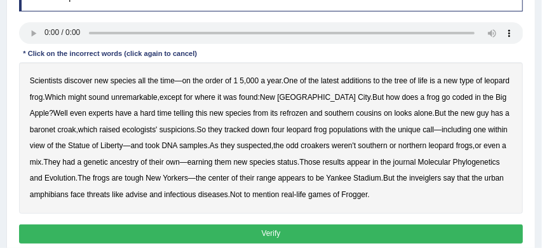
click at [453, 98] on b "coded" at bounding box center [463, 97] width 20 height 9
click at [280, 114] on b "refrozen" at bounding box center [294, 113] width 28 height 9
click at [45, 131] on b "baronet" at bounding box center [42, 129] width 25 height 9
click at [441, 179] on b "inveiglers" at bounding box center [425, 178] width 32 height 9
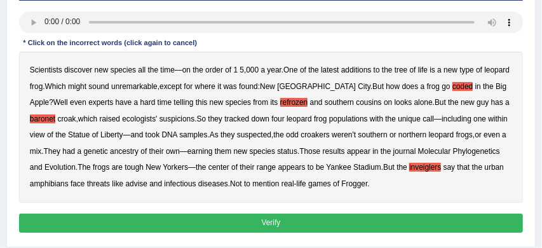
scroll to position [242, 0]
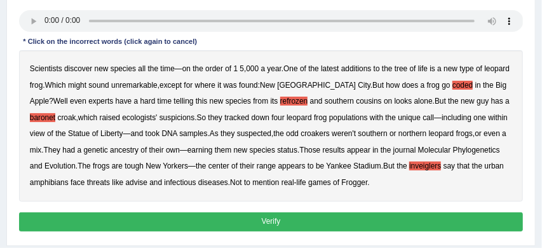
click at [328, 220] on button "Verify" at bounding box center [271, 221] width 505 height 18
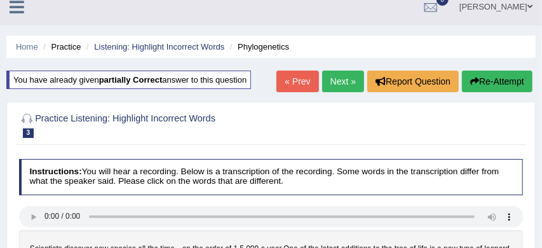
scroll to position [10, 0]
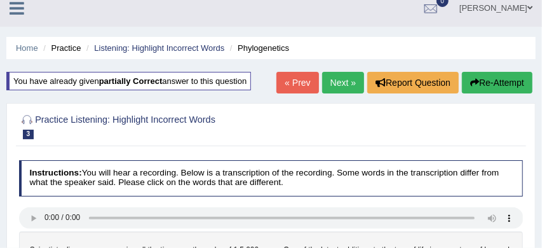
click at [337, 81] on link "Next »" at bounding box center [343, 83] width 42 height 22
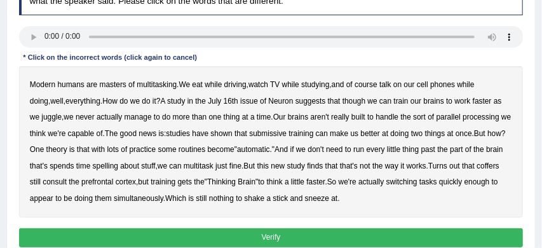
scroll to position [225, 0]
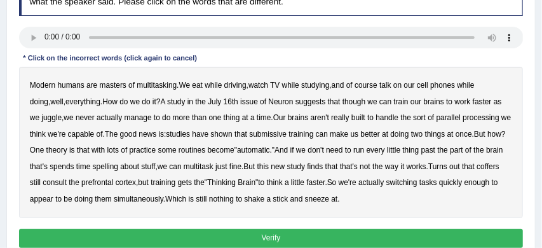
click at [368, 87] on b "course" at bounding box center [366, 85] width 23 height 9
click at [203, 135] on b "have" at bounding box center [200, 134] width 17 height 9
click at [477, 171] on b "coffers" at bounding box center [488, 166] width 22 height 9
click at [465, 187] on b "enough" at bounding box center [477, 182] width 25 height 9
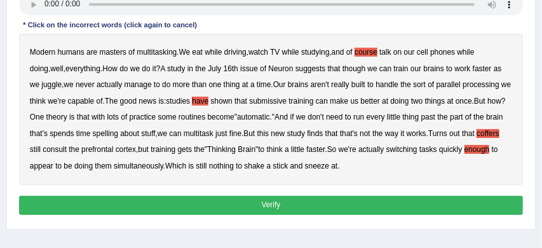
click at [379, 206] on button "Verify" at bounding box center [271, 205] width 505 height 18
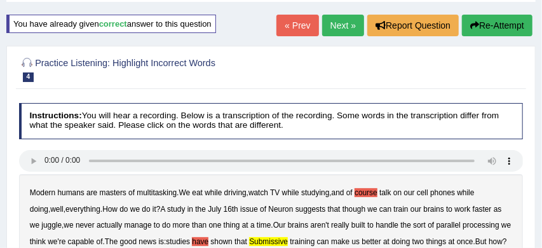
scroll to position [67, 0]
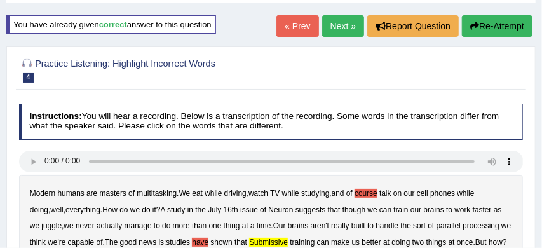
click at [337, 24] on link "Next »" at bounding box center [343, 26] width 42 height 22
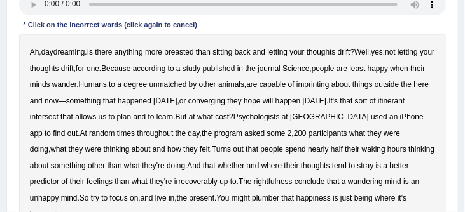
scroll to position [198, 0]
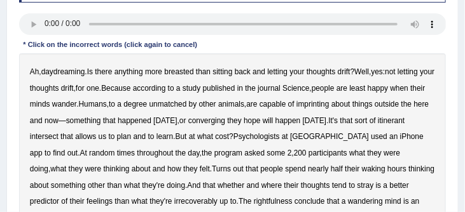
click at [182, 73] on b "breasted" at bounding box center [178, 71] width 29 height 9
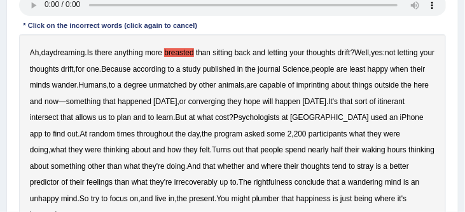
scroll to position [226, 0]
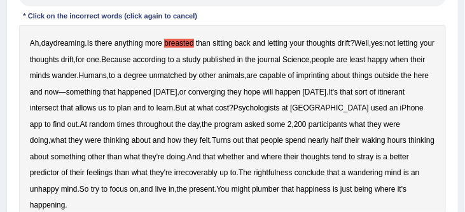
click at [329, 78] on b "imprinting" at bounding box center [312, 75] width 33 height 9
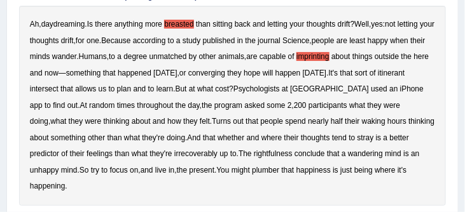
scroll to position [247, 0]
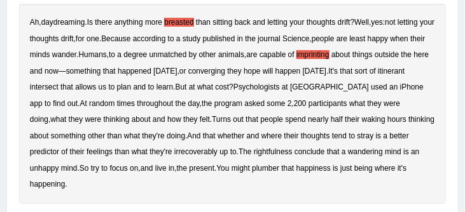
click at [225, 72] on b "converging" at bounding box center [206, 71] width 37 height 9
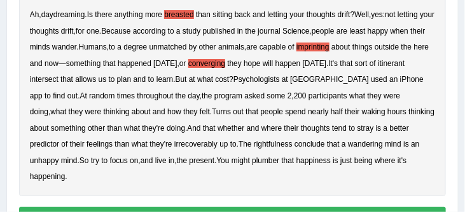
click at [191, 147] on b "irrecoverably" at bounding box center [195, 144] width 43 height 9
click at [277, 147] on b "rightfulness" at bounding box center [273, 144] width 39 height 9
click at [279, 162] on b "plumber" at bounding box center [265, 160] width 27 height 9
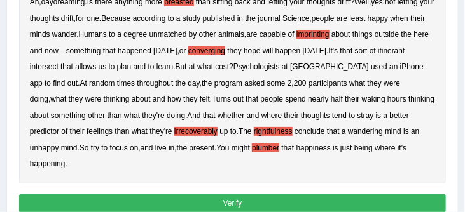
scroll to position [270, 0]
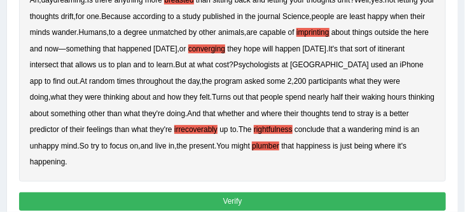
click at [282, 200] on button "Verify" at bounding box center [232, 202] width 427 height 18
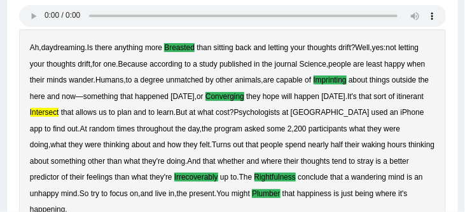
scroll to position [222, 0]
